Goal: Information Seeking & Learning: Find specific fact

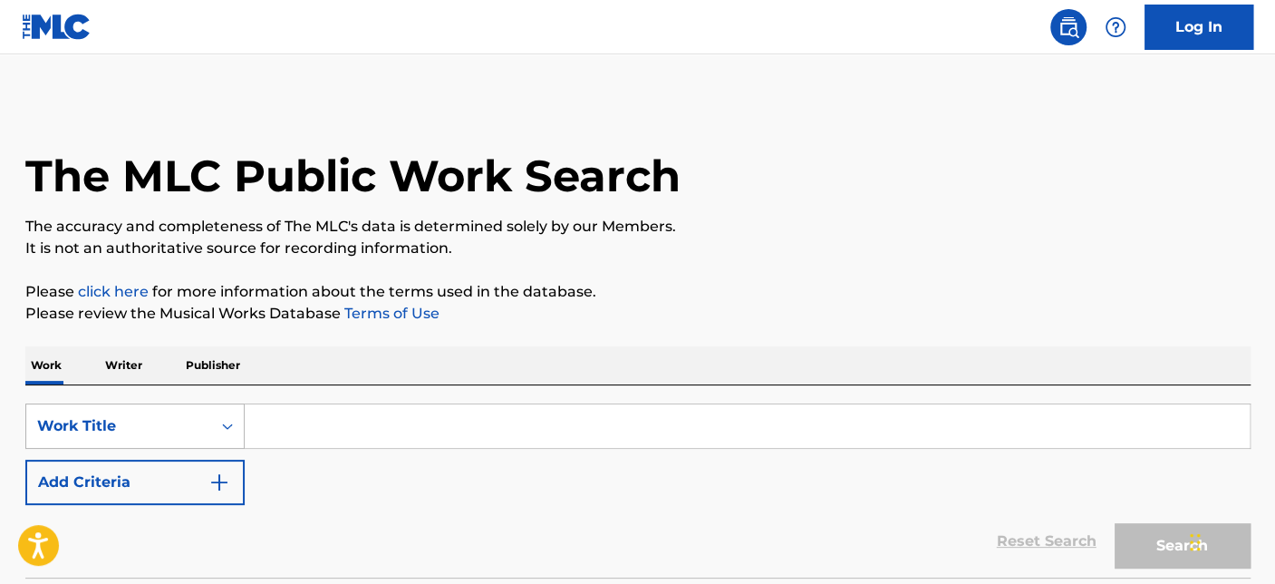
click at [177, 416] on div "Work Title" at bounding box center [134, 425] width 219 height 45
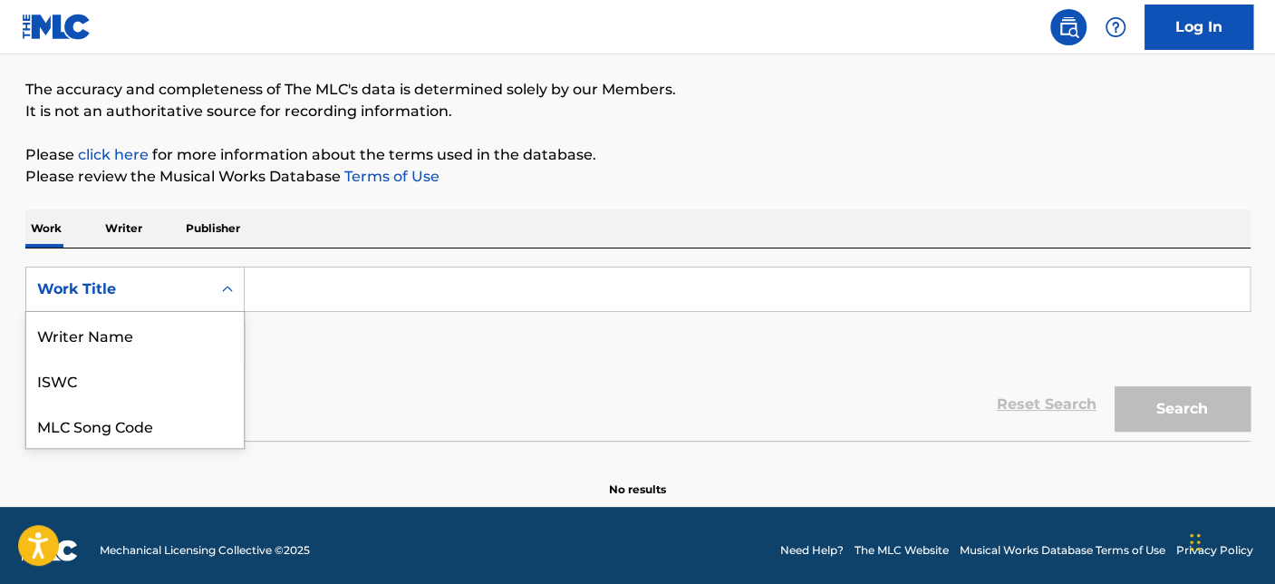
scroll to position [91, 0]
click at [147, 333] on div "MLC Song Code" at bounding box center [134, 334] width 217 height 45
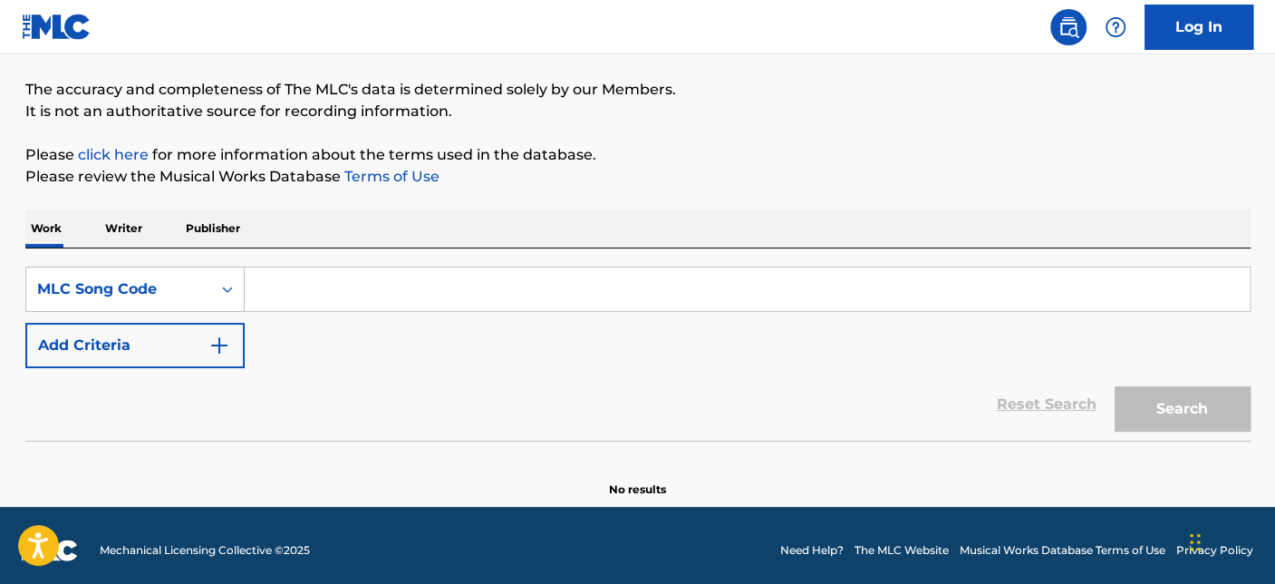
click at [298, 294] on input "Search Form" at bounding box center [747, 288] width 1005 height 43
paste input "HA1F5W"
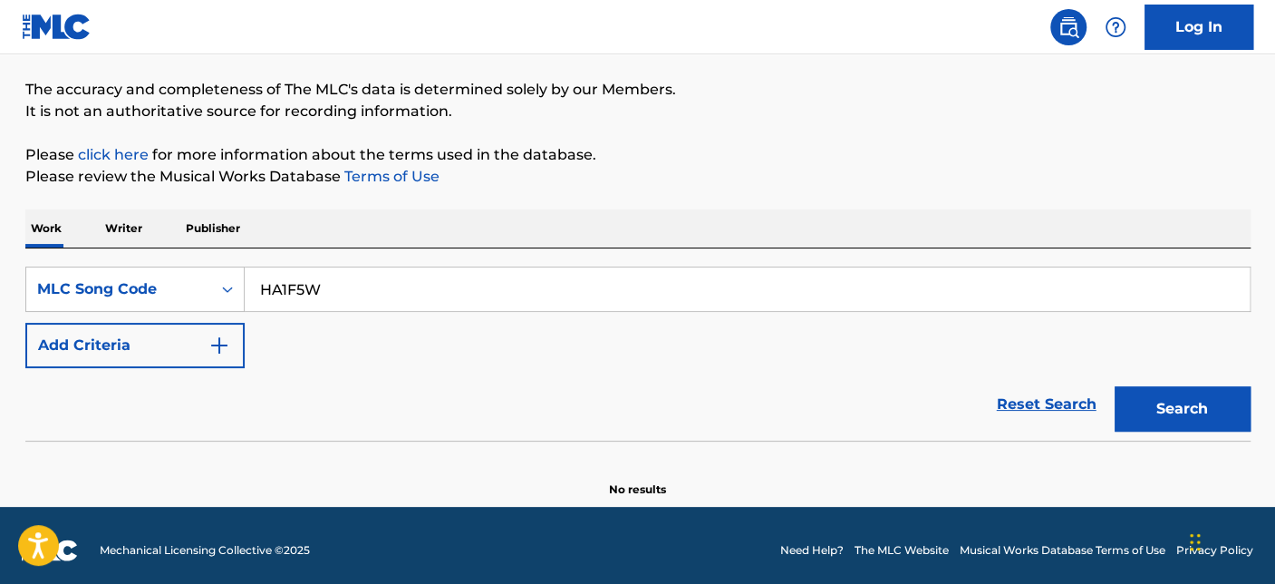
type input "HA1F5W"
click at [1114, 386] on button "Search" at bounding box center [1182, 408] width 136 height 45
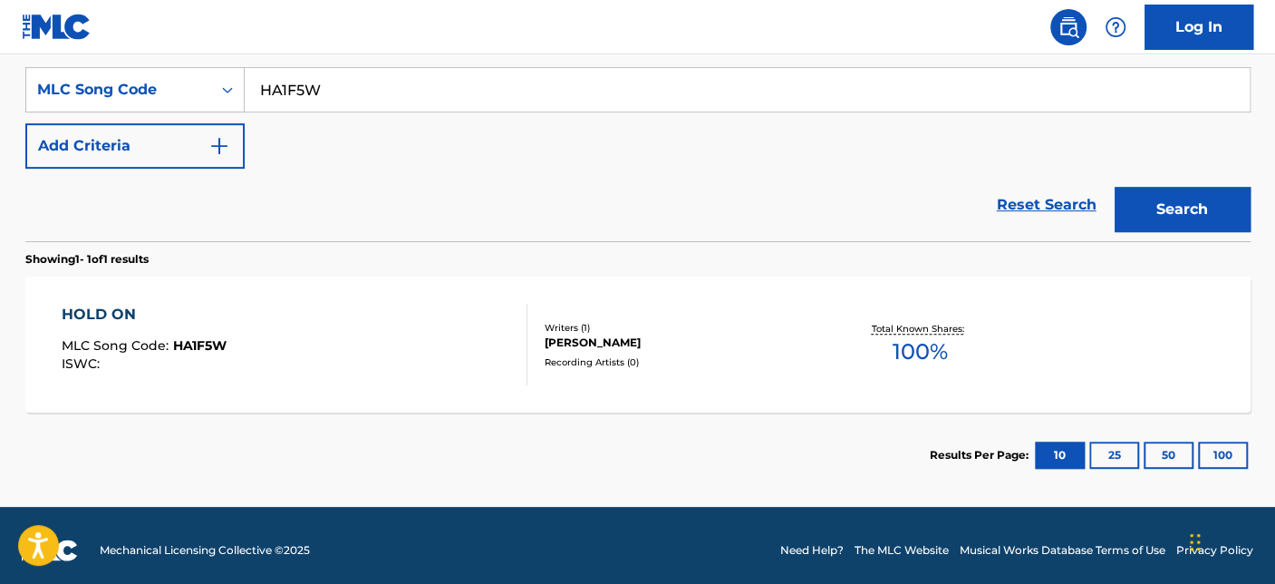
scroll to position [338, 0]
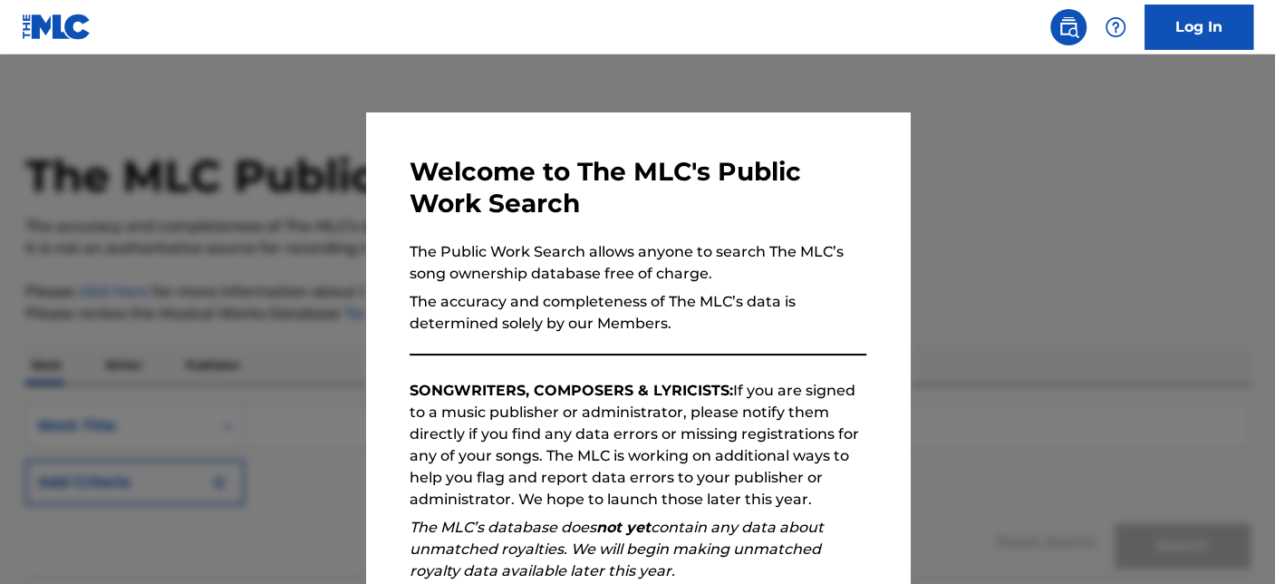
click at [1082, 160] on div at bounding box center [637, 346] width 1275 height 584
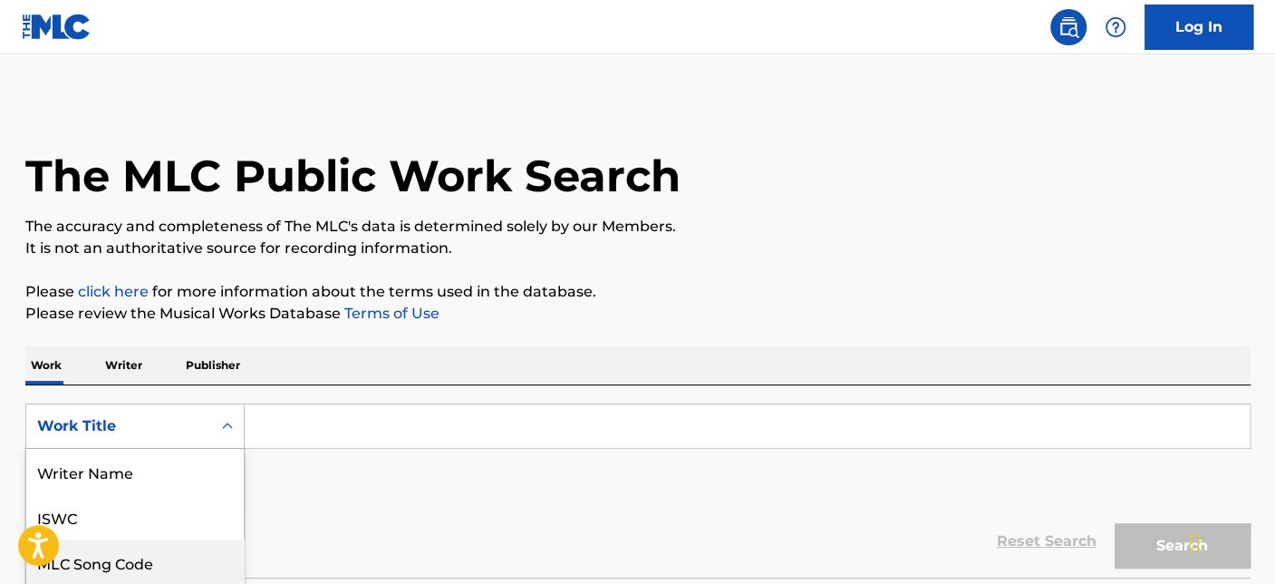
scroll to position [120, 0]
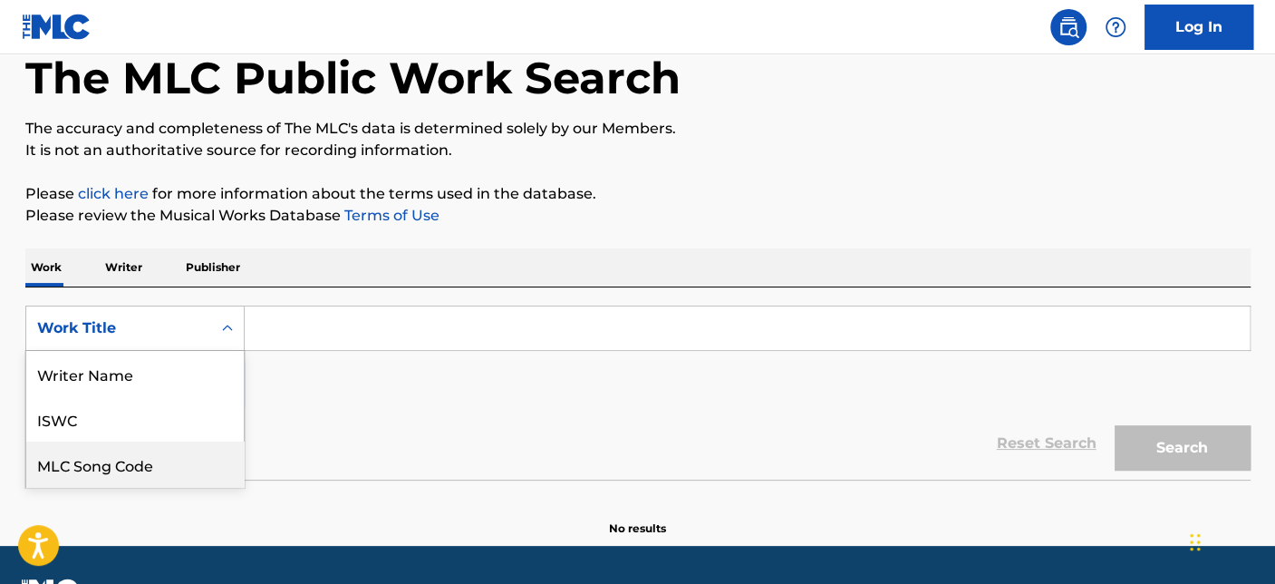
click at [111, 351] on div "8 results available. Use Up and Down to choose options, press Enter to select t…" at bounding box center [134, 327] width 219 height 45
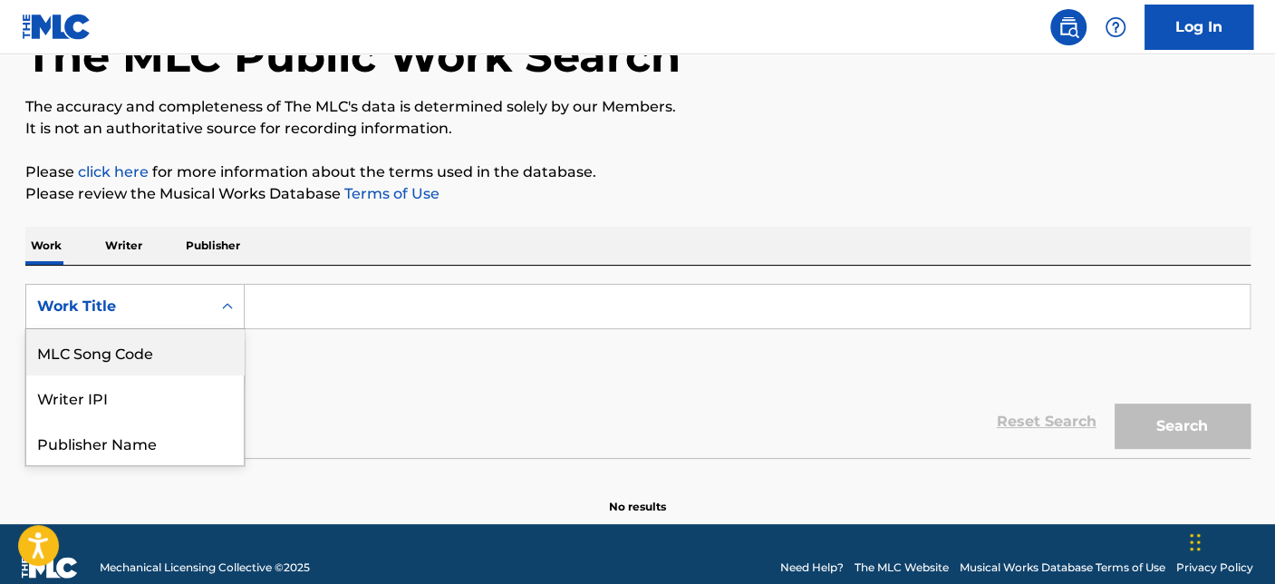
scroll to position [137, 0]
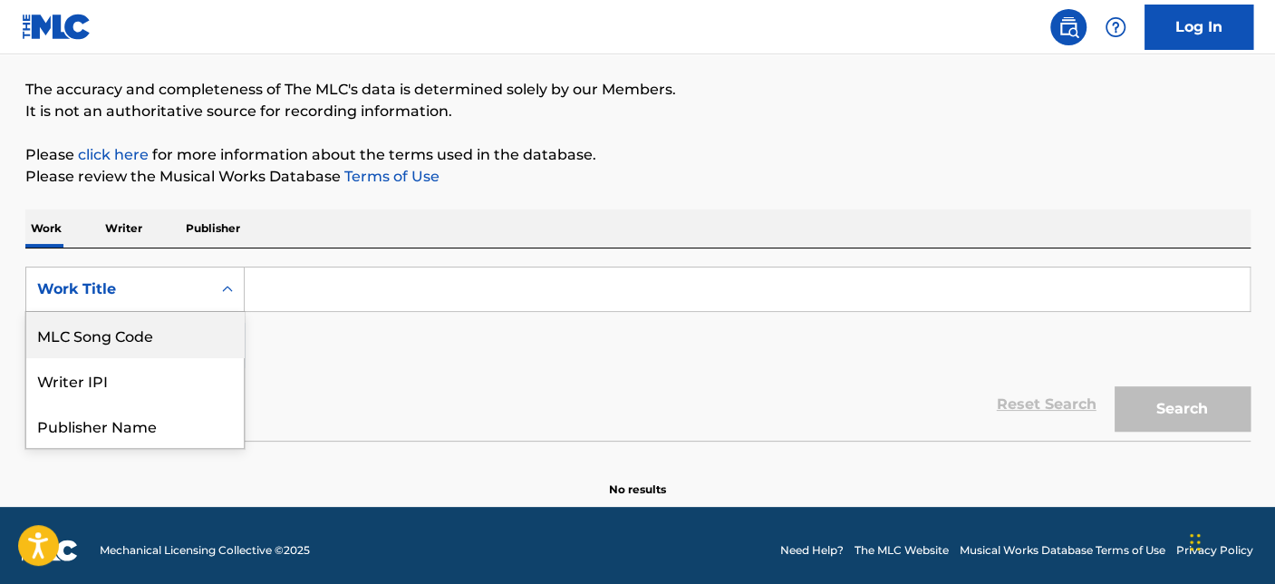
click at [124, 333] on div "MLC Song Code" at bounding box center [134, 334] width 217 height 45
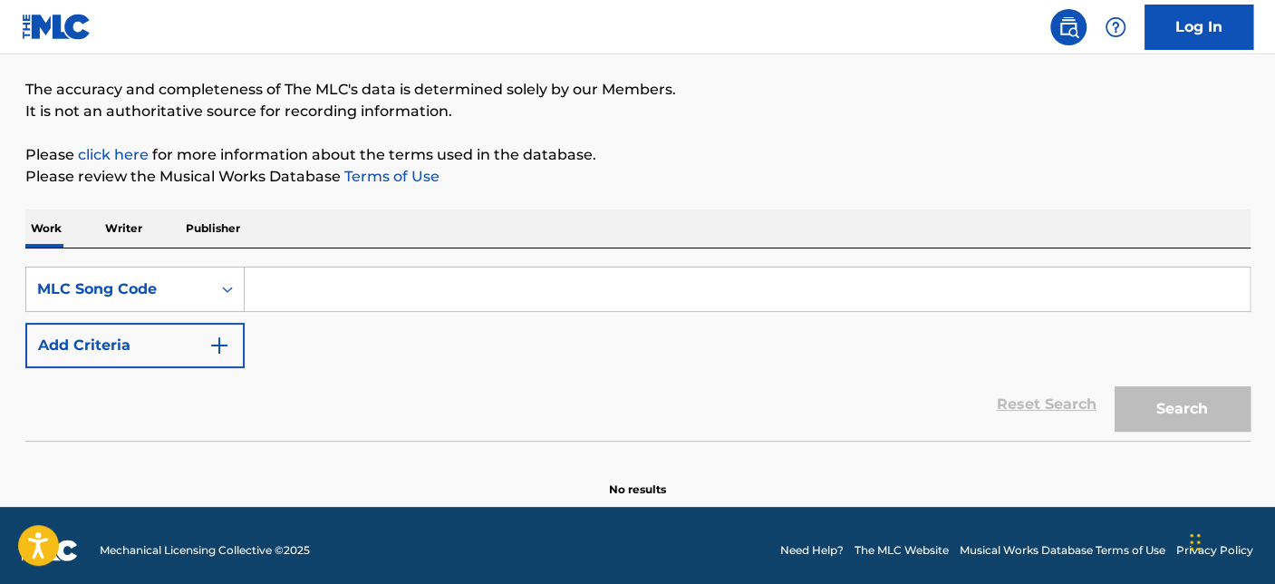
click at [370, 294] on input "Search Form" at bounding box center [747, 288] width 1005 height 43
paste input "C26110"
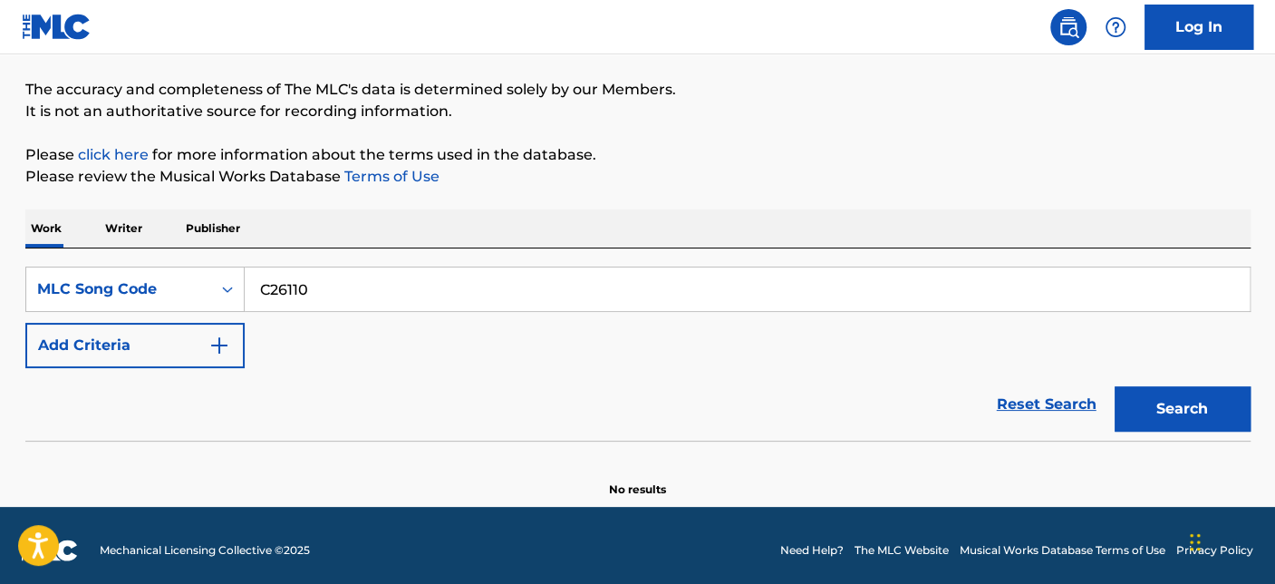
type input "C26110"
click at [1182, 396] on button "Search" at bounding box center [1182, 408] width 136 height 45
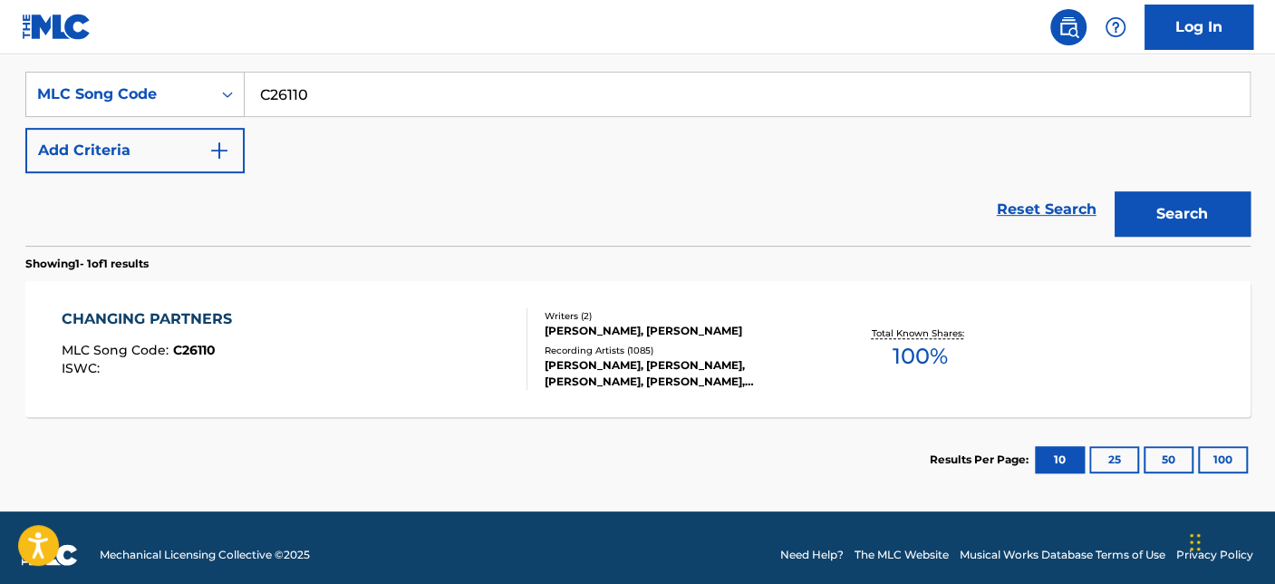
scroll to position [338, 0]
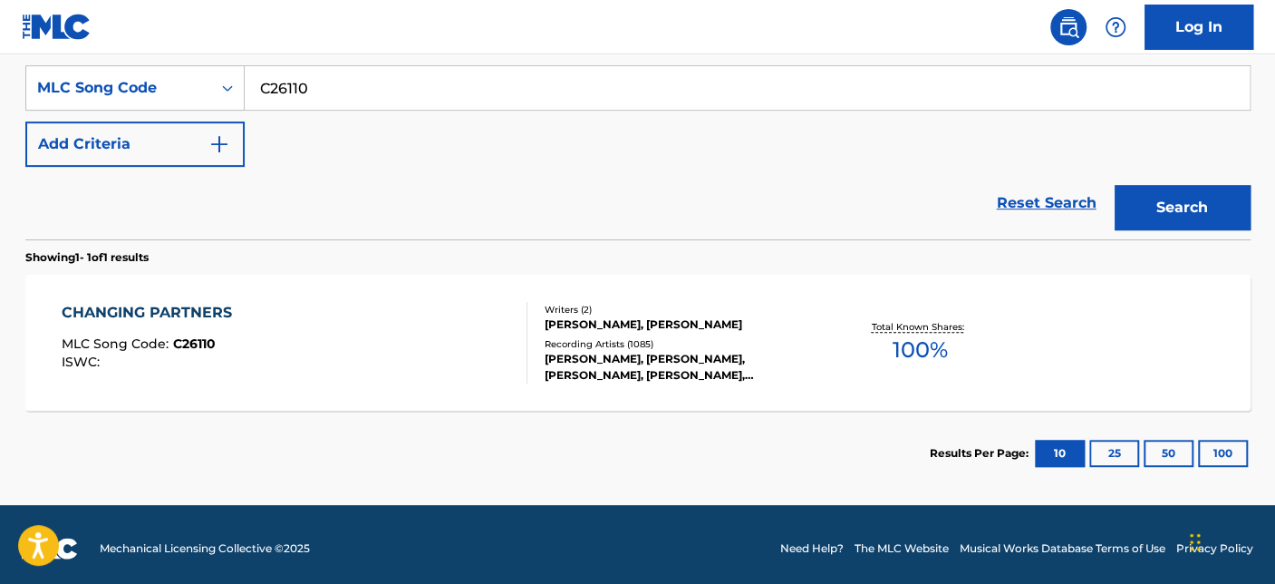
click at [308, 342] on div "CHANGING PARTNERS MLC Song Code : C26110 ISWC :" at bounding box center [295, 343] width 466 height 82
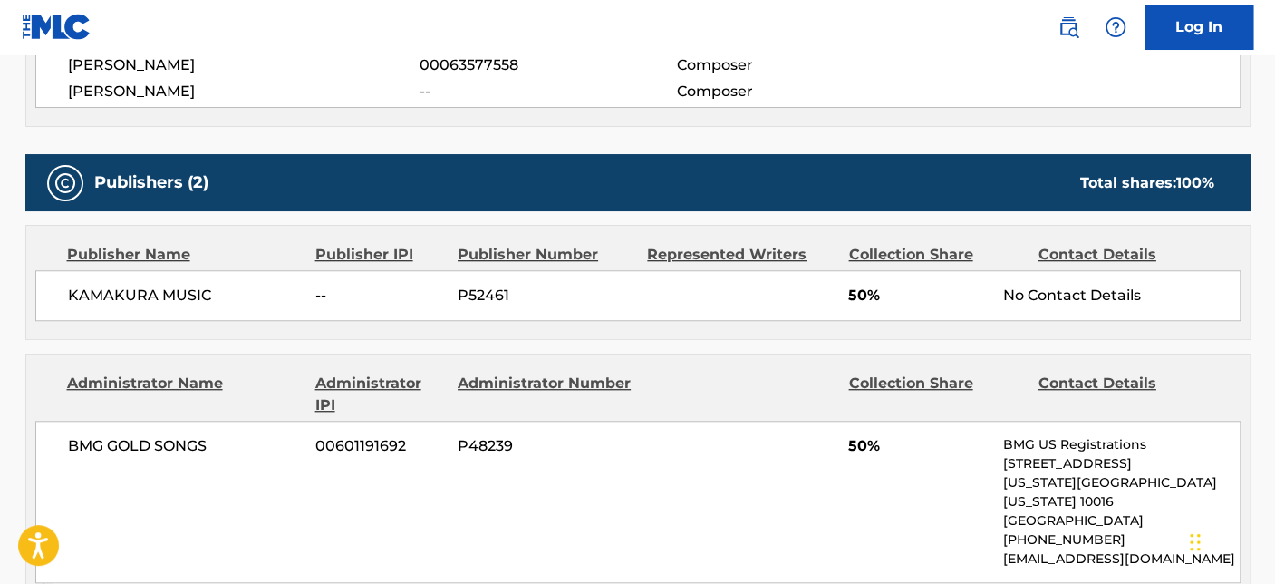
scroll to position [704, 0]
